Goal: Navigation & Orientation: Find specific page/section

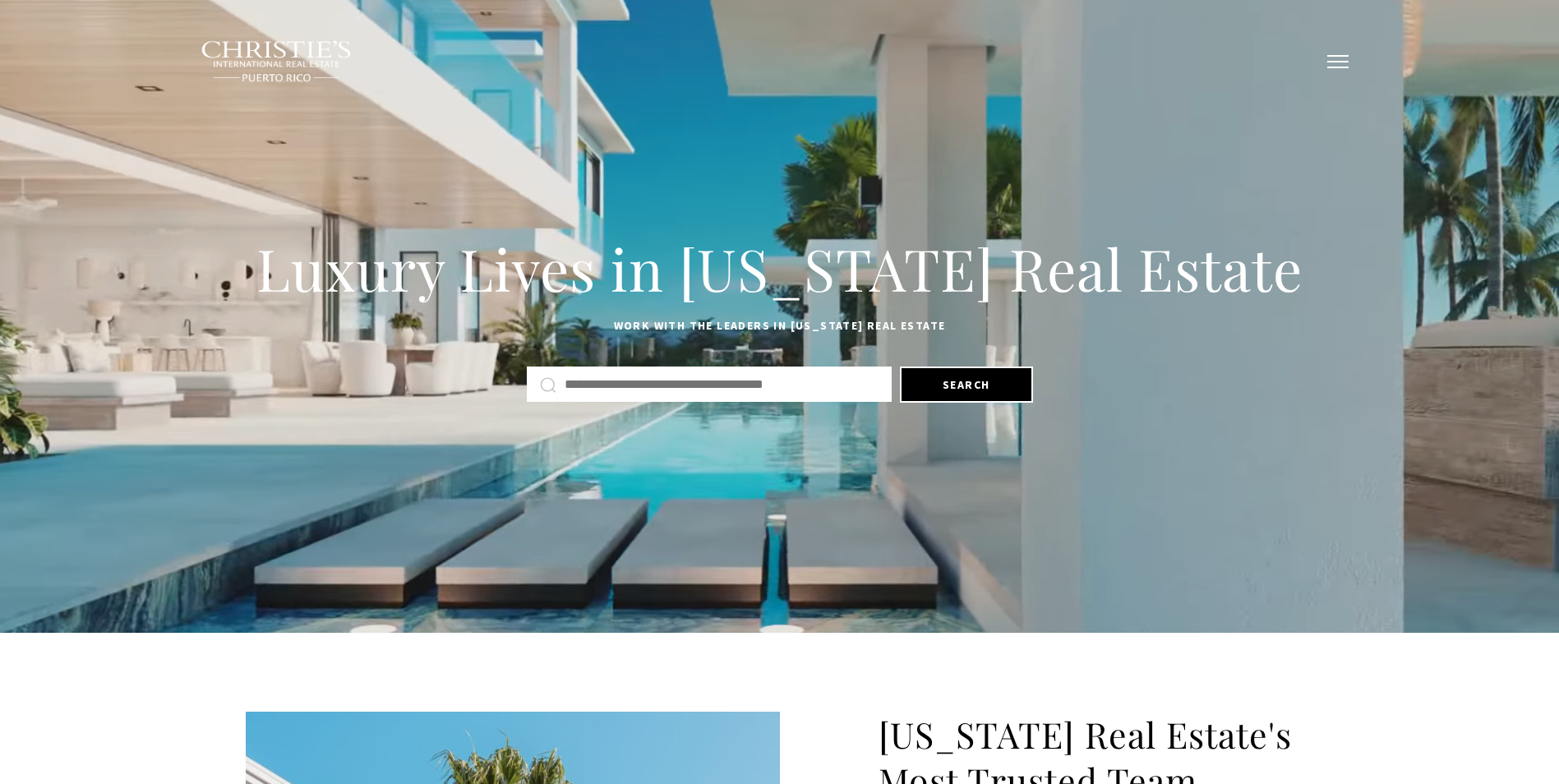
click at [1331, 62] on button "button" at bounding box center [1338, 61] width 43 height 47
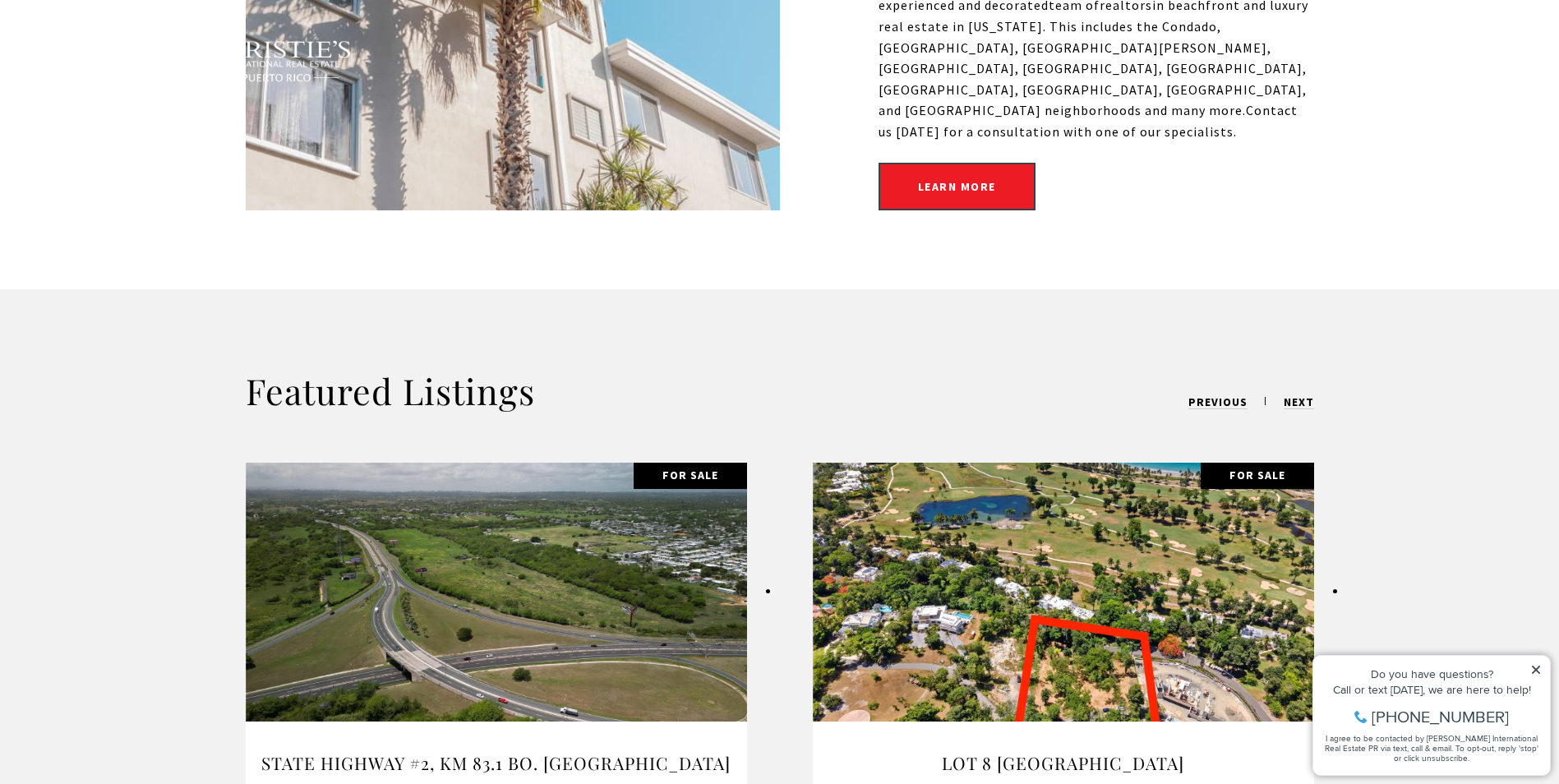
scroll to position [822, 0]
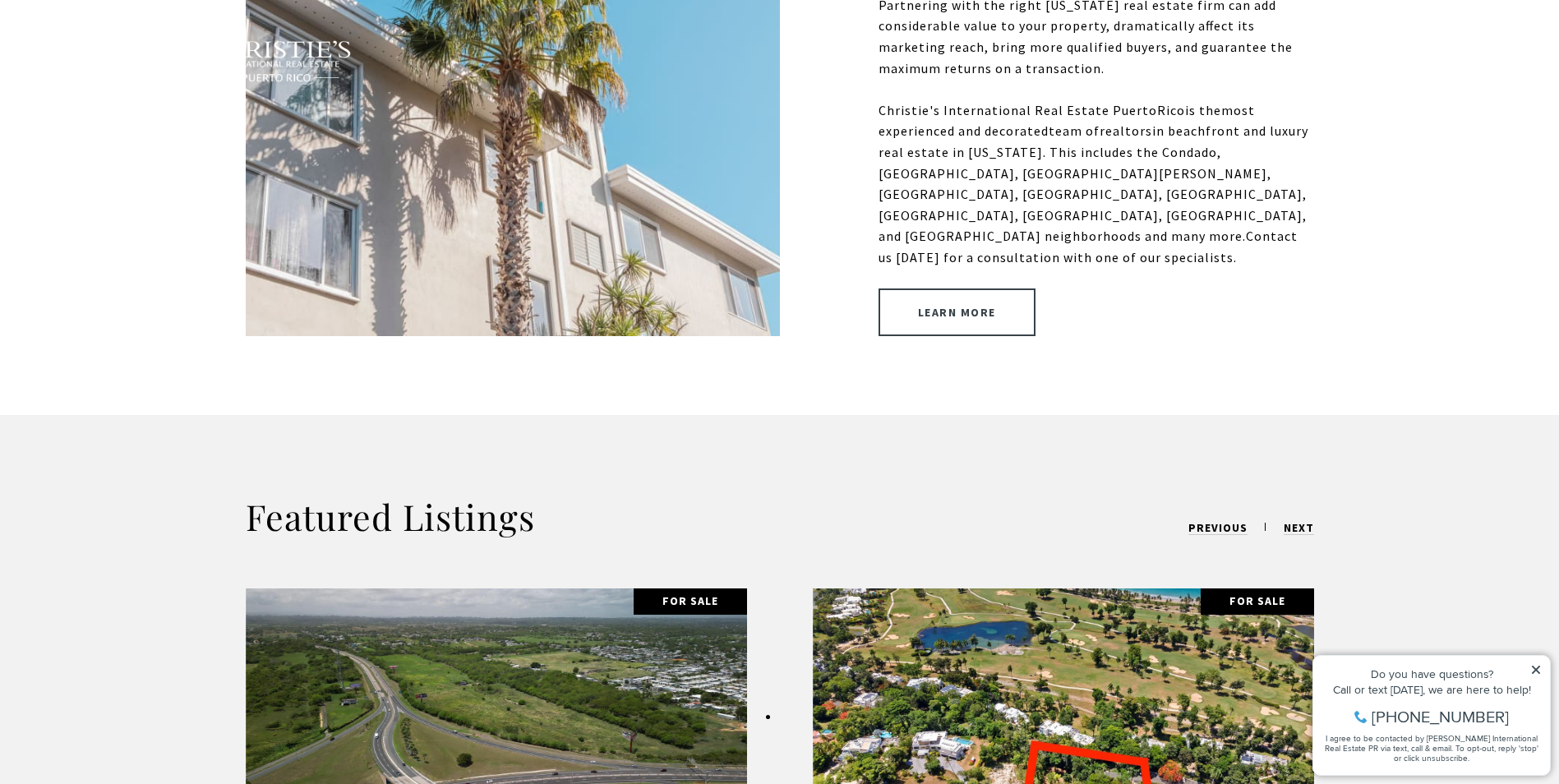
click at [978, 289] on link "Learn More" at bounding box center [957, 312] width 157 height 47
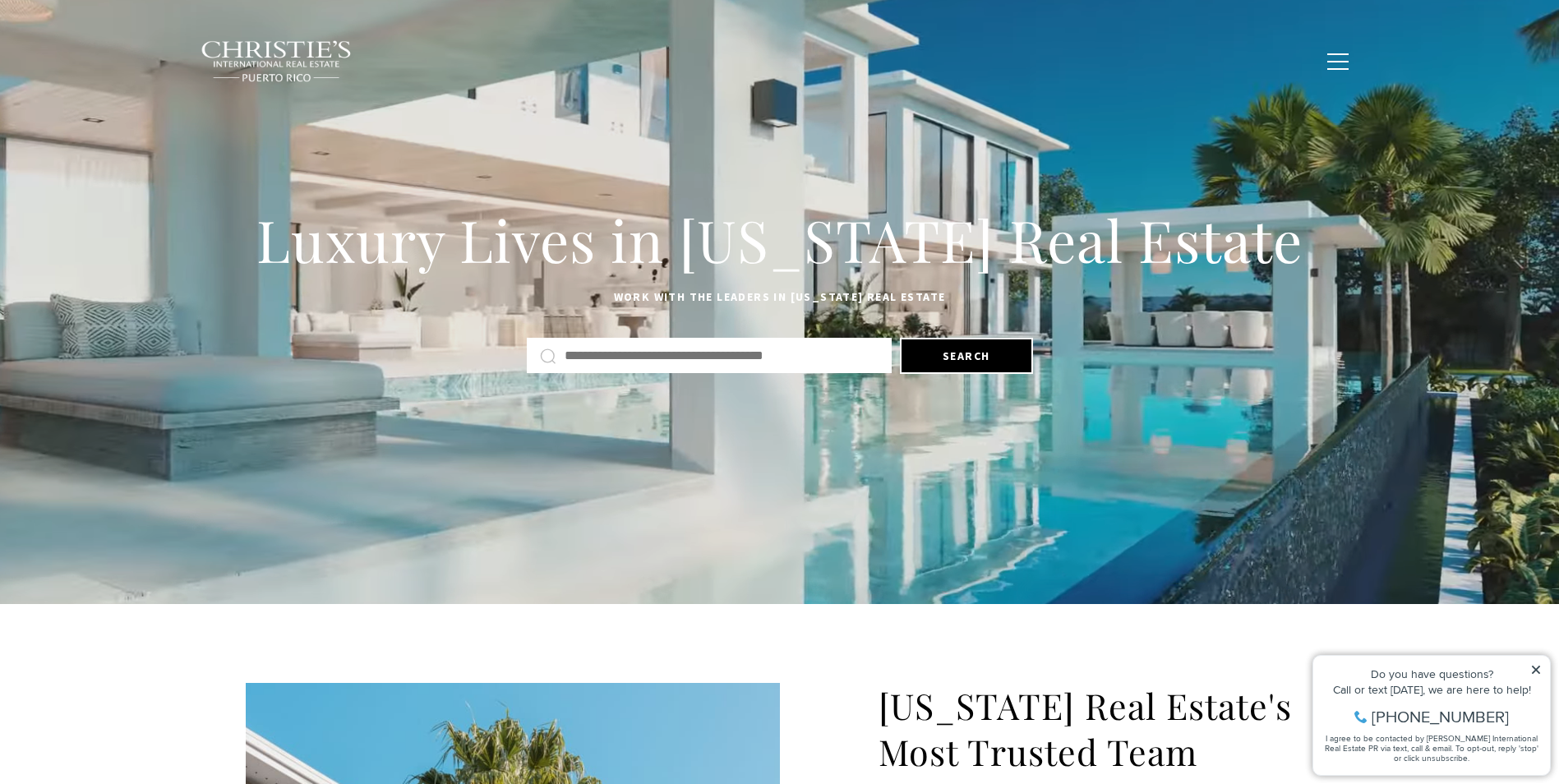
scroll to position [0, 0]
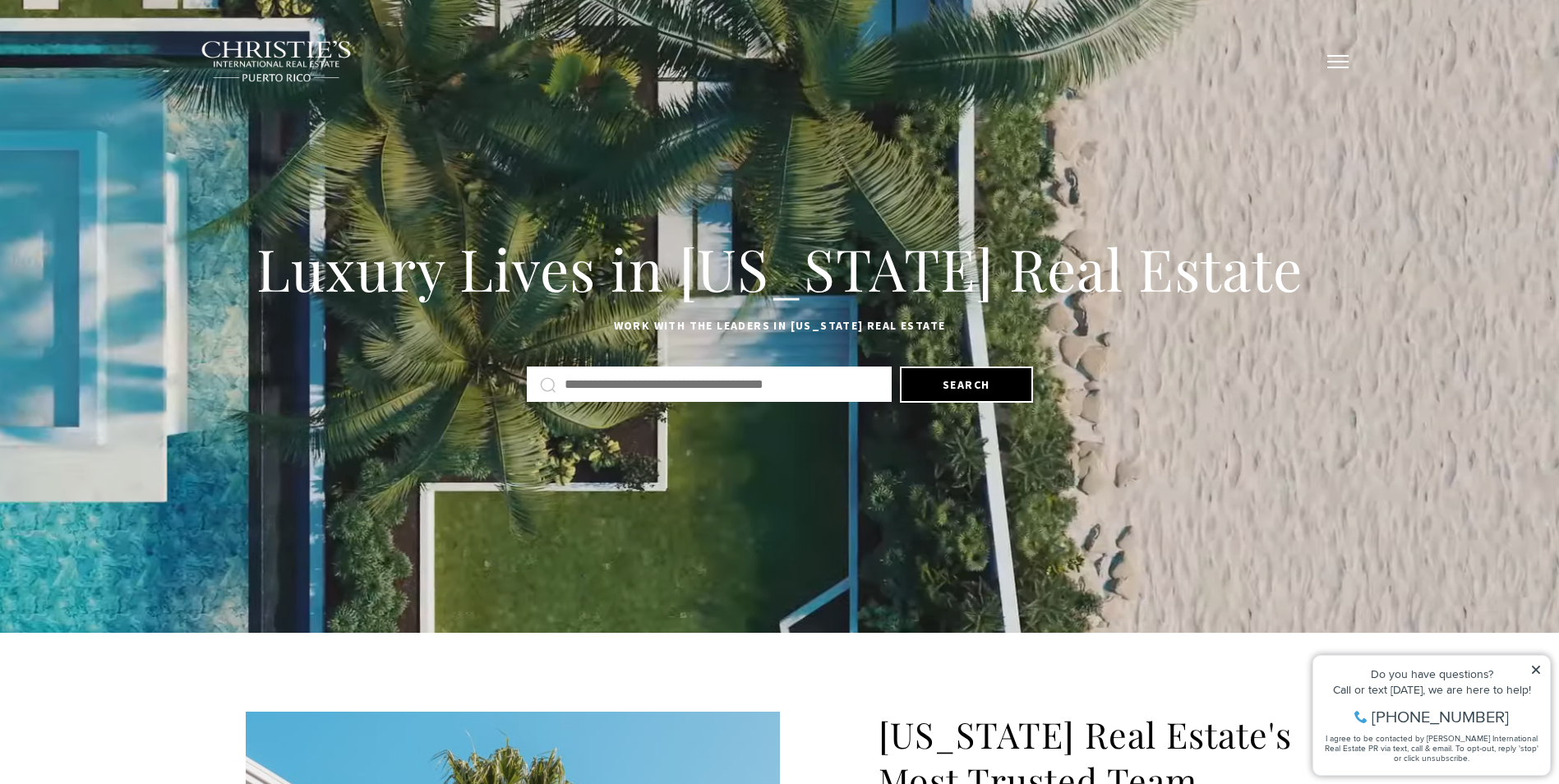
click at [1343, 70] on button "button" at bounding box center [1338, 61] width 43 height 47
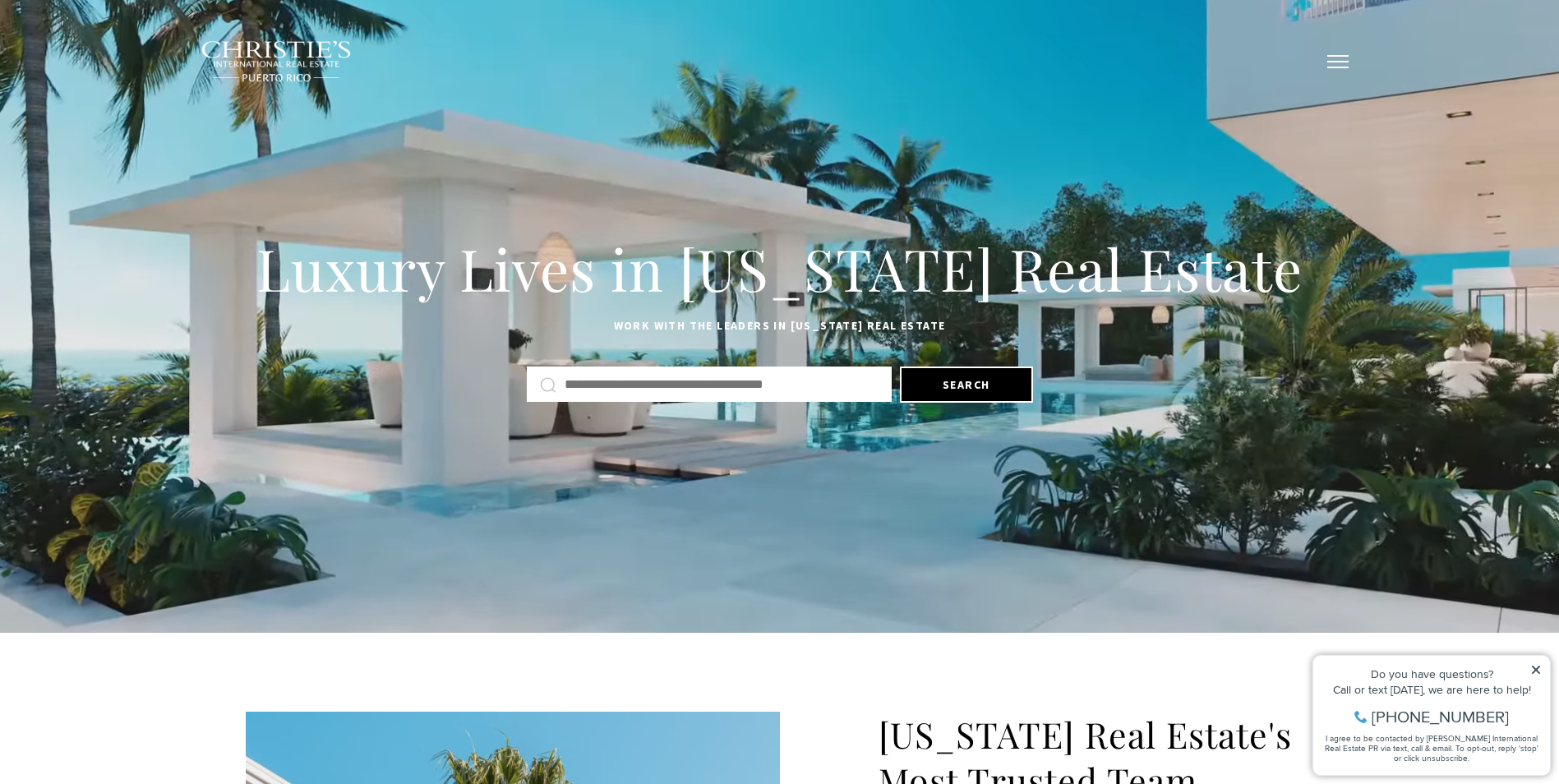
click at [1342, 62] on span "button" at bounding box center [1338, 62] width 22 height 2
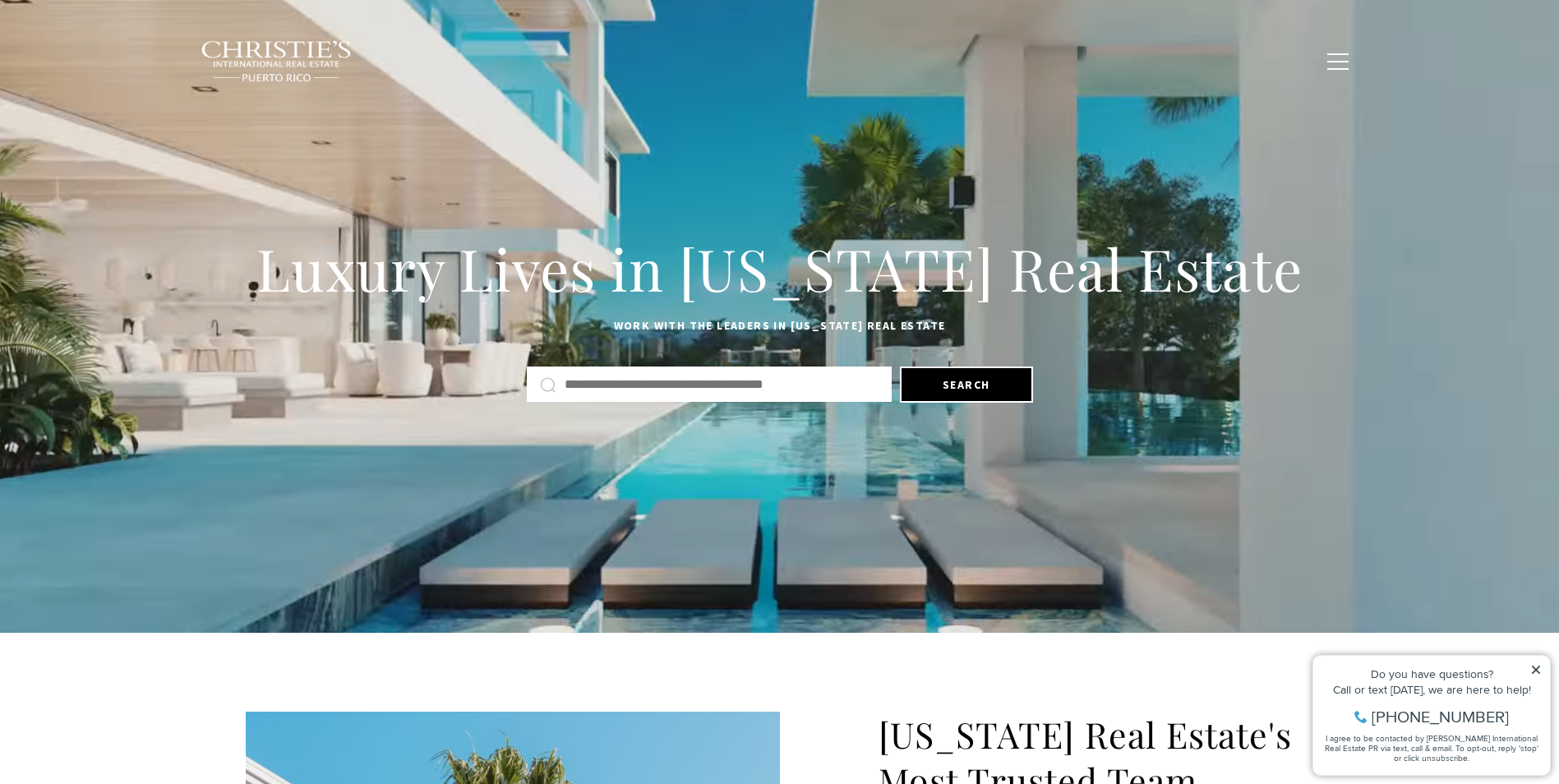
drag, startPoint x: 1537, startPoint y: 668, endPoint x: 1525, endPoint y: 637, distance: 33.2
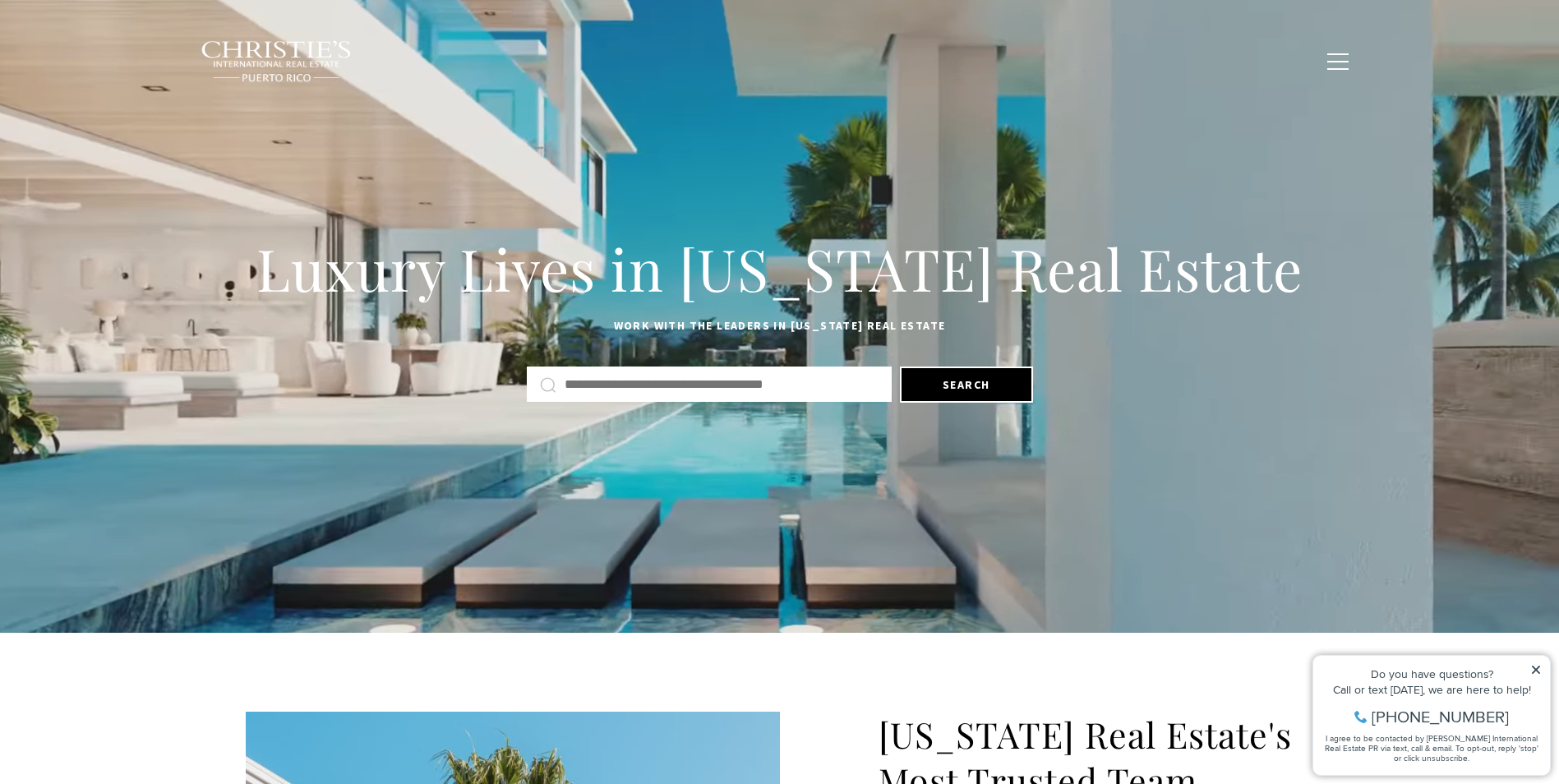
click at [1537, 668] on icon at bounding box center [1536, 669] width 11 height 11
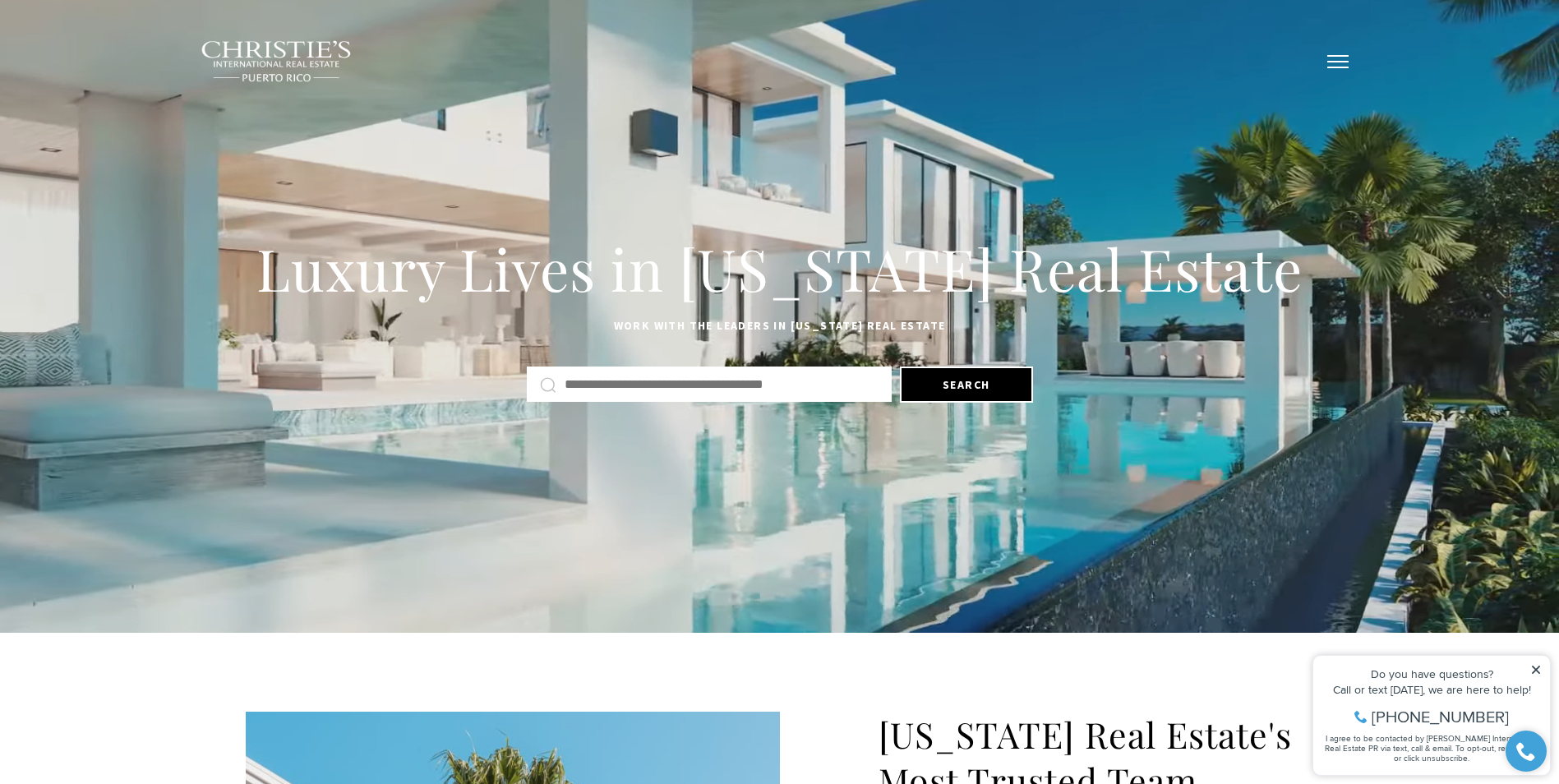
click at [1344, 61] on span "button" at bounding box center [1338, 62] width 22 height 2
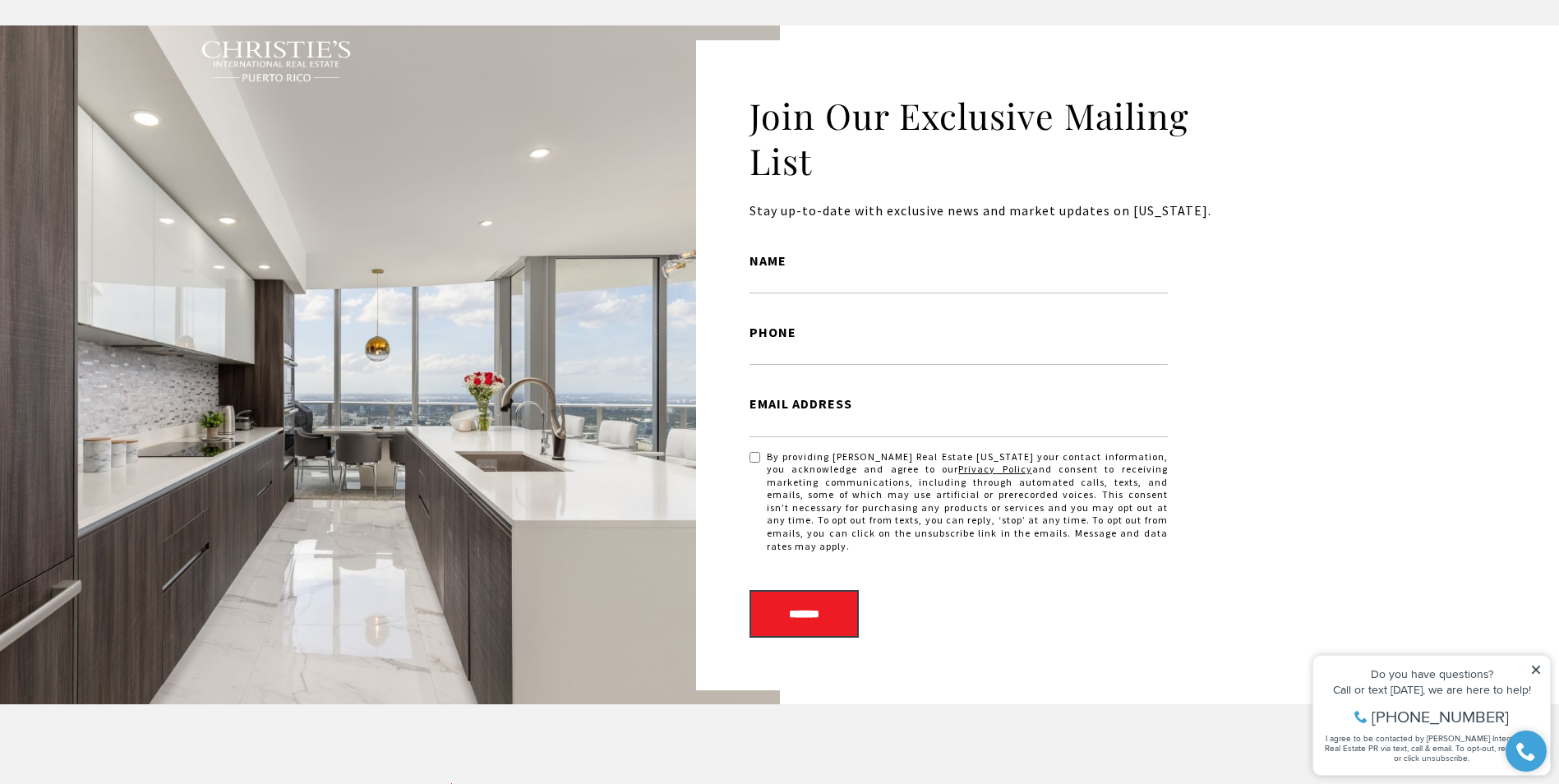
scroll to position [3183, 0]
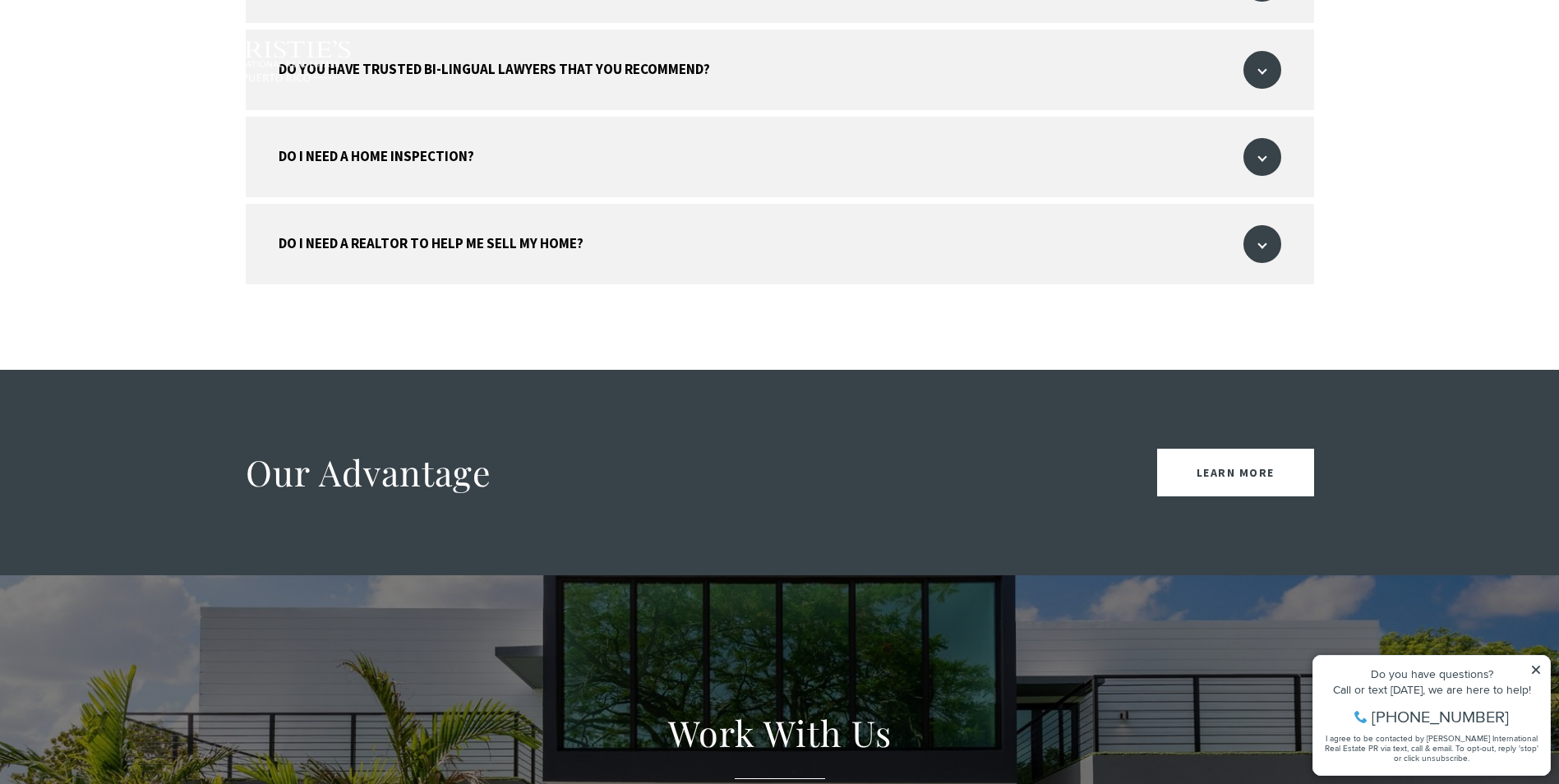
scroll to position [2548, 0]
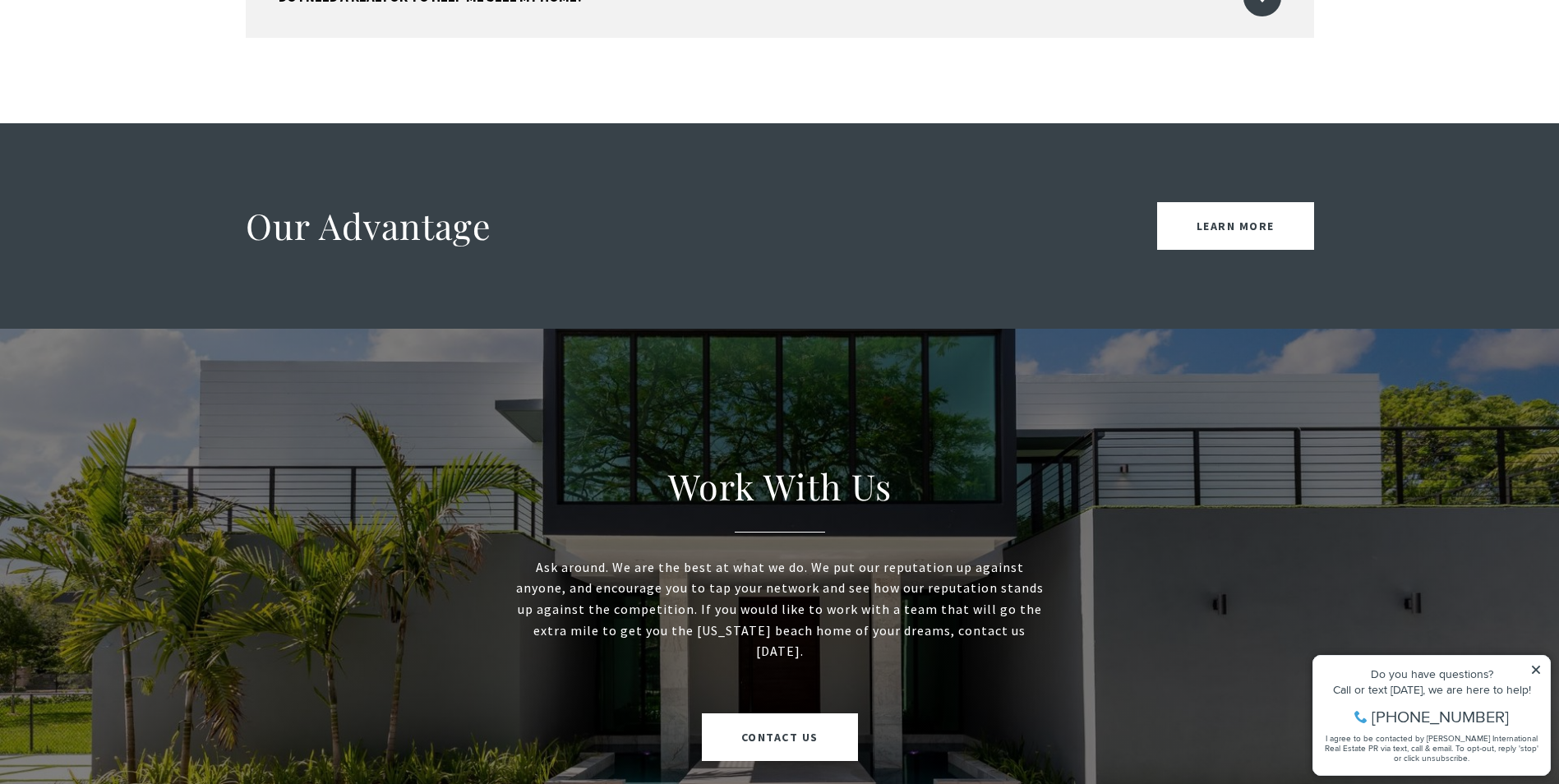
click at [1342, 65] on button "button" at bounding box center [1338, 61] width 43 height 47
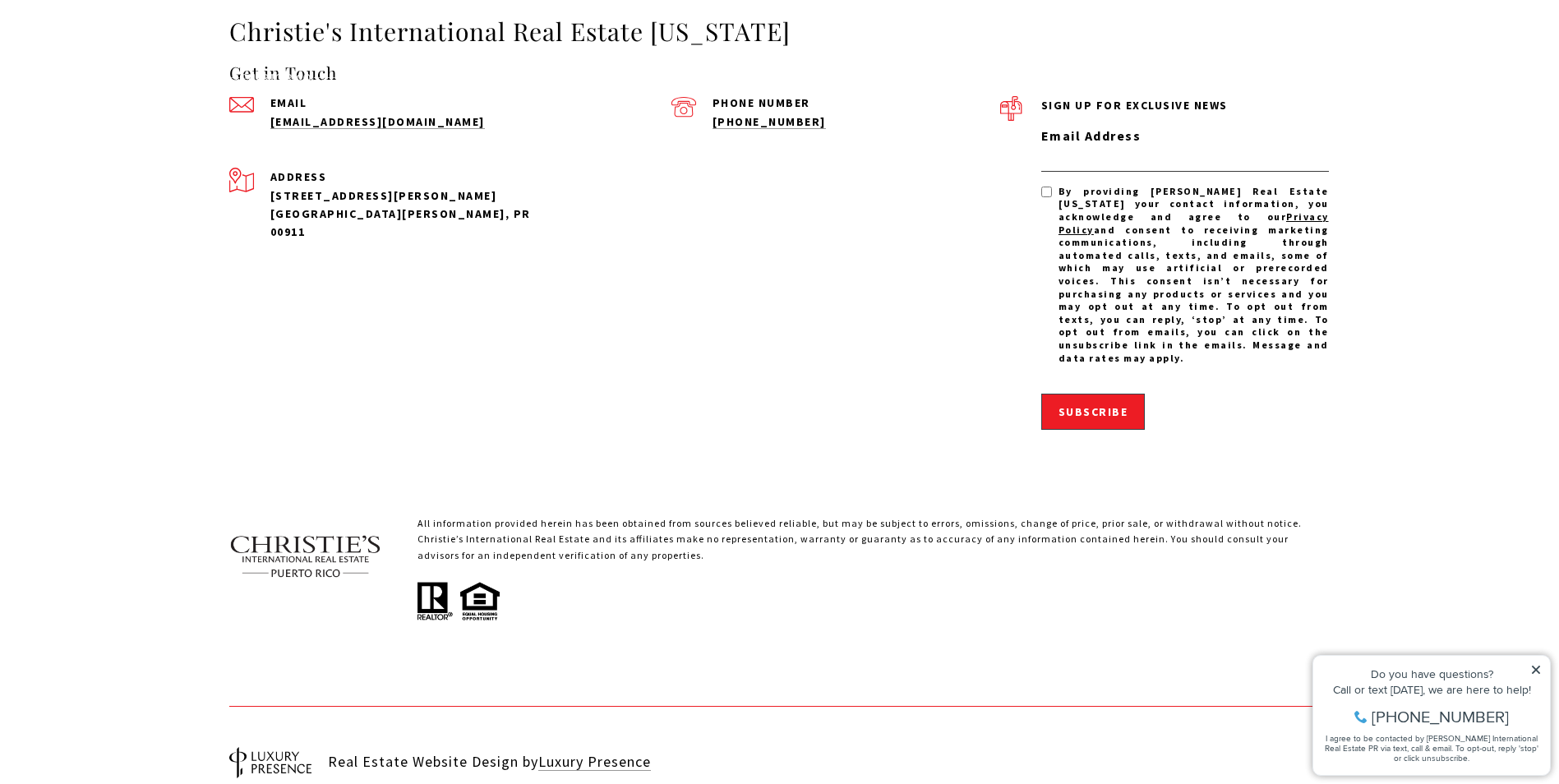
scroll to position [3490, 0]
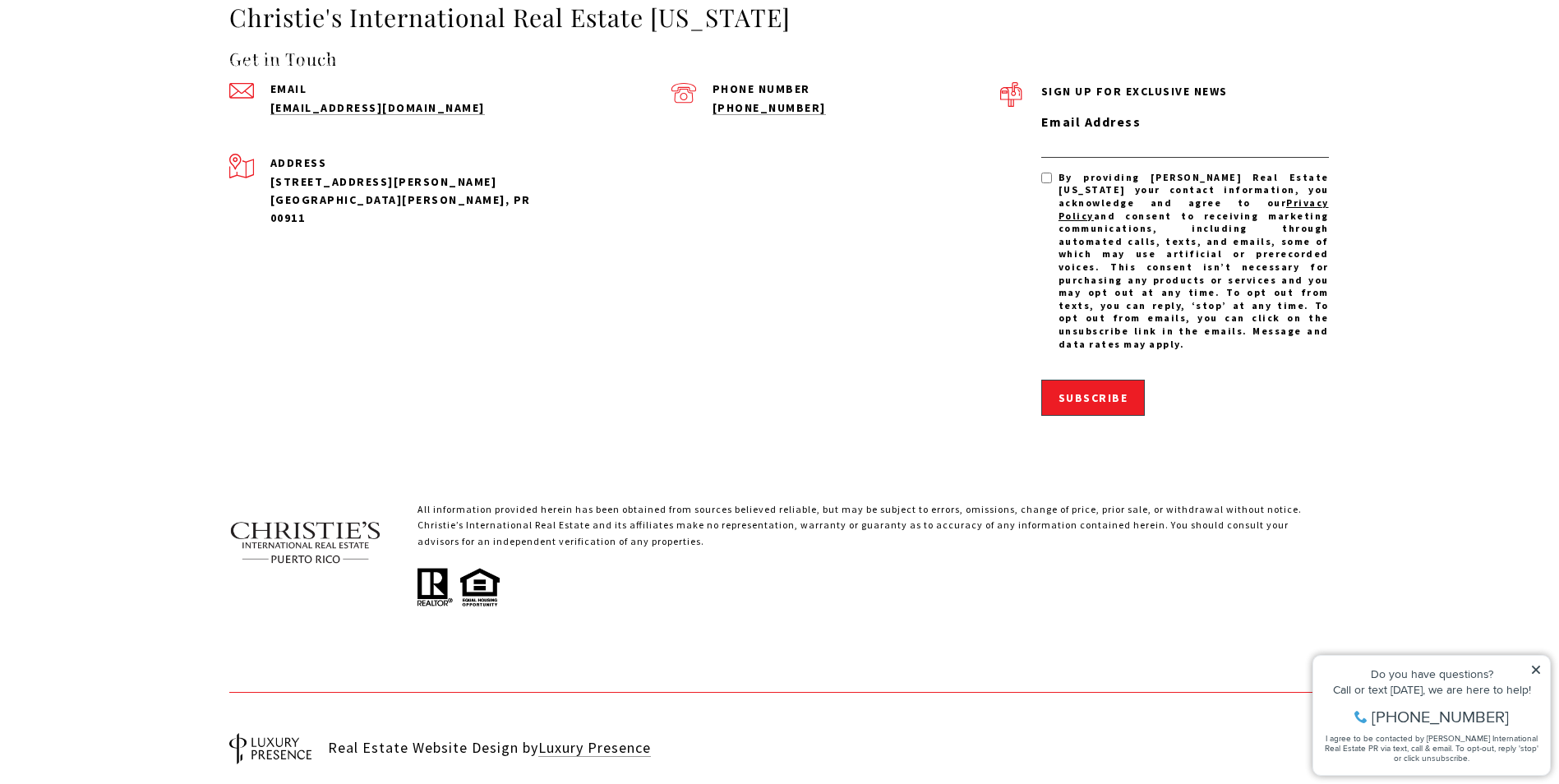
click at [480, 564] on img at bounding box center [458, 586] width 82 height 43
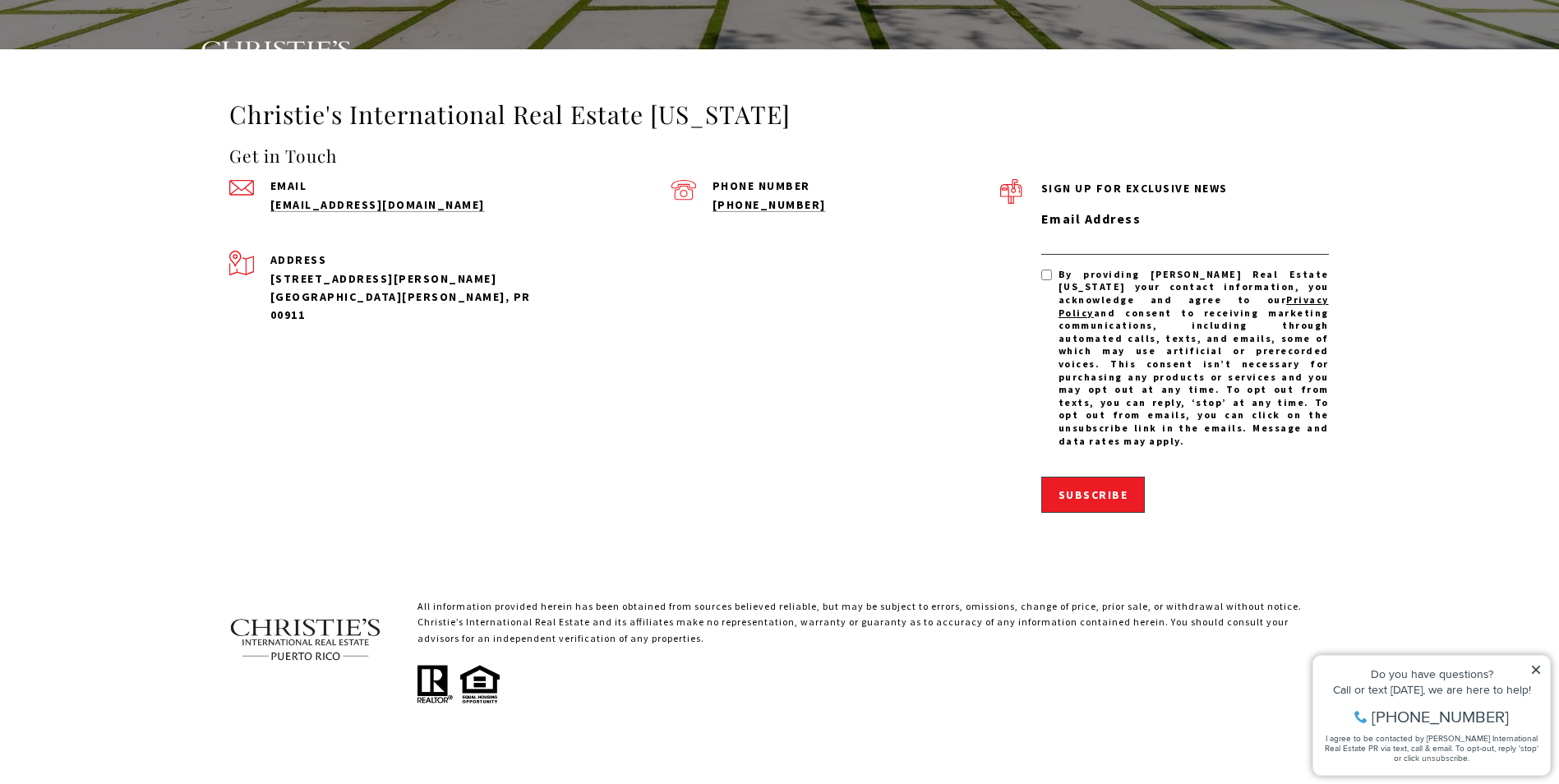
scroll to position [3244, 0]
